Goal: Entertainment & Leisure: Consume media (video, audio)

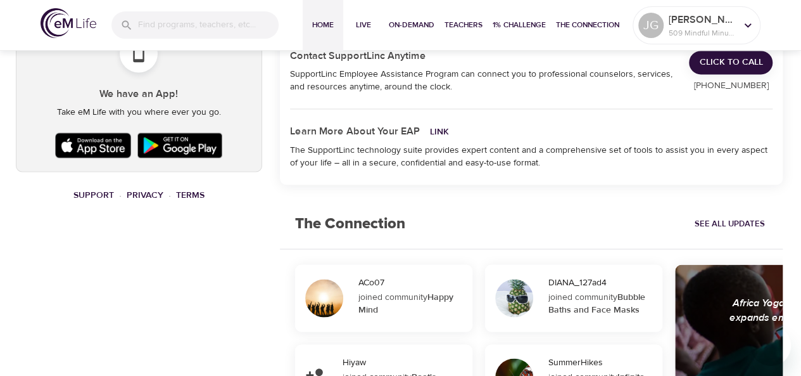
scroll to position [570, 0]
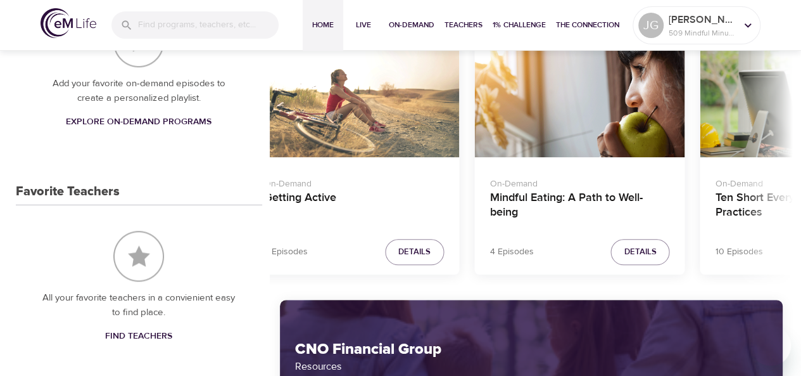
click at [359, 222] on div "On-Demand Getting Active" at bounding box center [354, 196] width 210 height 79
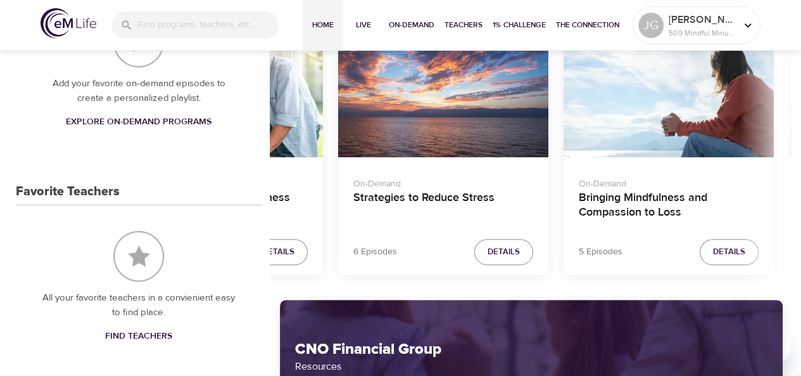
click at [120, 264] on div "JG pencil Joe_ 509 Mindful Minutes OPC Progress View All 10 days 10 Days Achiev…" at bounding box center [401, 321] width 786 height 1652
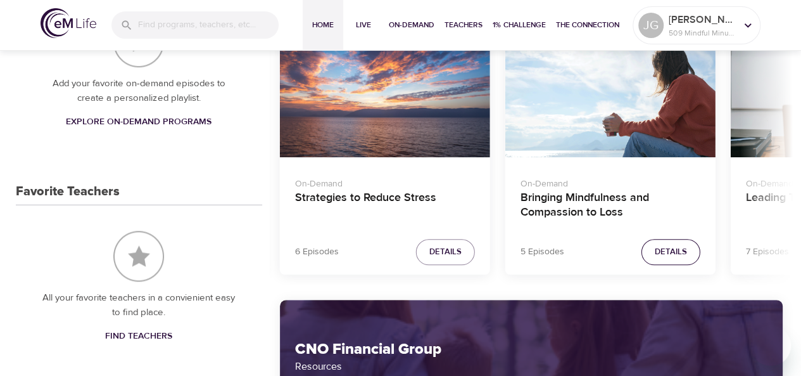
click at [692, 255] on button "Details" at bounding box center [671, 252] width 59 height 26
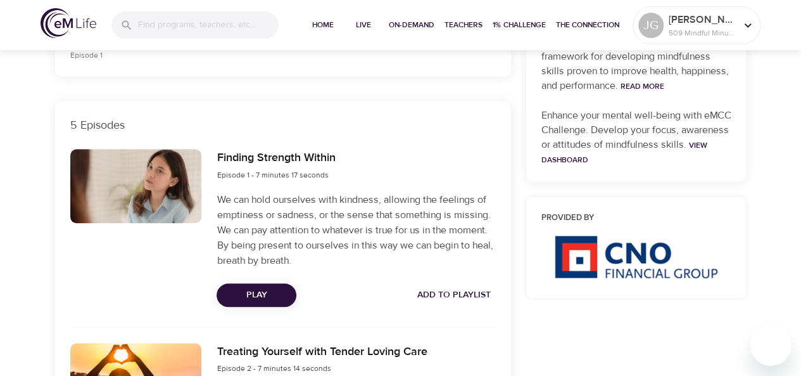
scroll to position [380, 0]
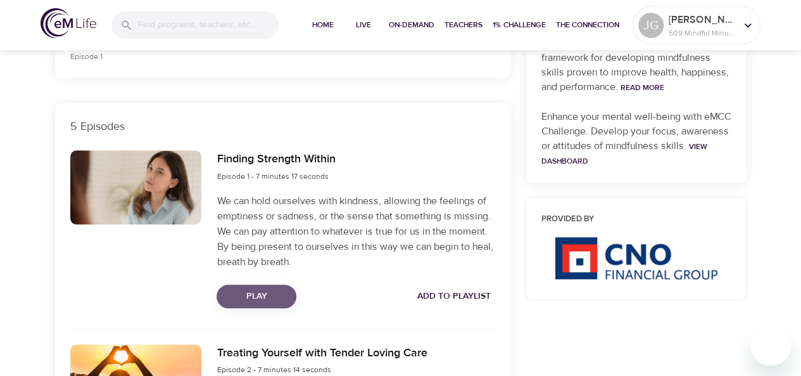
click at [270, 295] on span "Play" at bounding box center [257, 296] width 60 height 16
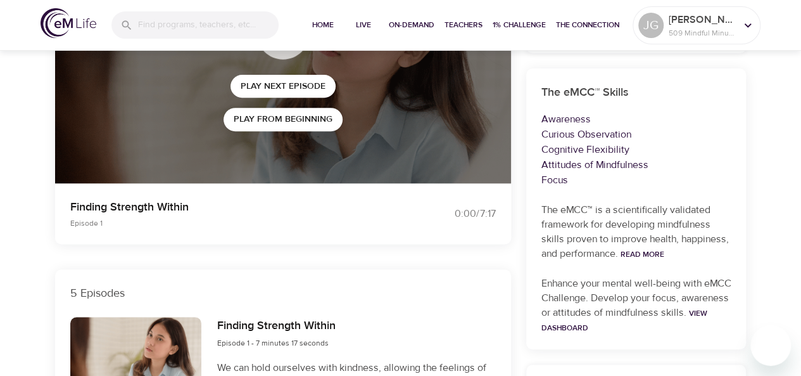
scroll to position [146, 0]
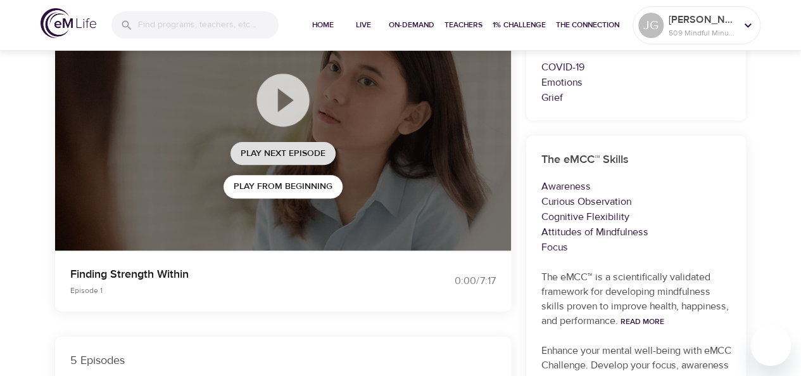
click at [306, 149] on span "Play Next Episode" at bounding box center [283, 154] width 85 height 16
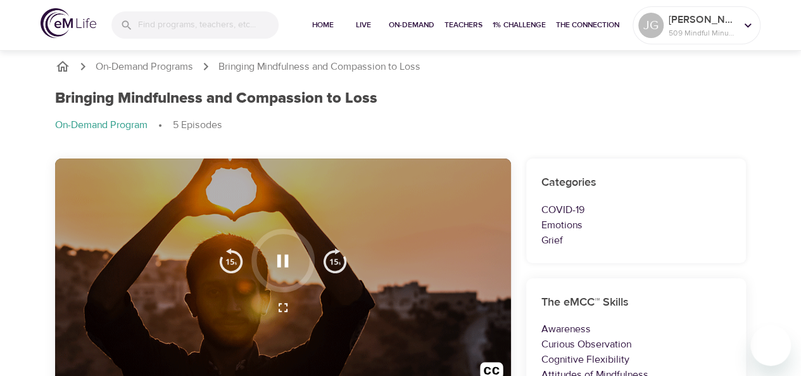
scroll to position [0, 0]
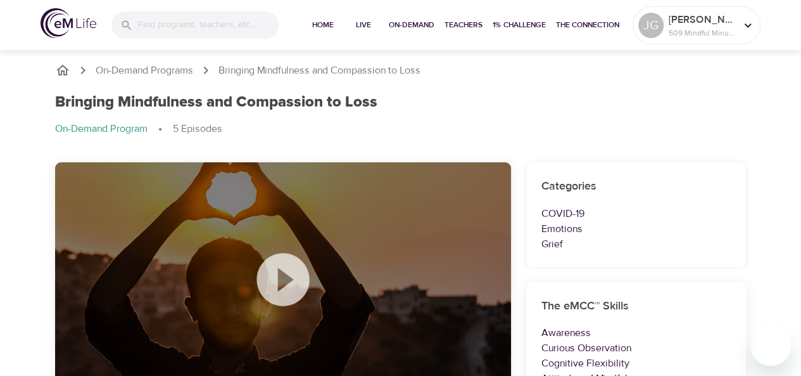
click at [374, 89] on div "Bringing Mindfulness and Compassion to Loss On-Demand Program 5 Episodes" at bounding box center [401, 120] width 707 height 69
click at [484, 72] on ol "On-Demand Programs Bringing Mindfulness and Compassion to Loss" at bounding box center [401, 70] width 692 height 15
click at [423, 51] on div "On-Demand Programs Bringing Mindfulness and Compassion to Loss Bringing Mindful…" at bounding box center [401, 105] width 722 height 115
drag, startPoint x: 66, startPoint y: 204, endPoint x: 39, endPoint y: 174, distance: 39.9
